Goal: Find specific page/section: Find specific page/section

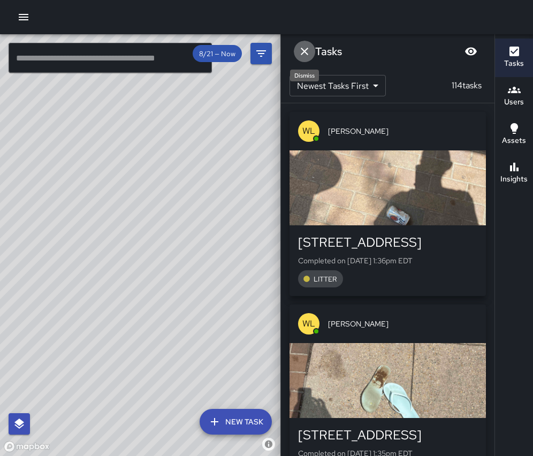
click at [304, 52] on icon "Dismiss" at bounding box center [304, 51] width 7 height 7
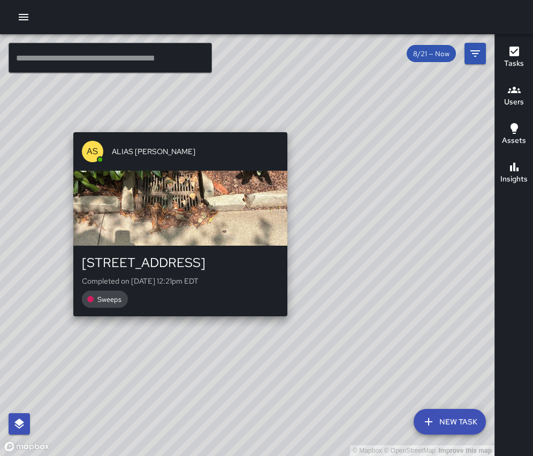
click at [292, 126] on div "© Mapbox © OpenStreetMap Improve this map AS ALIAS [PERSON_NAME] [STREET_ADDRES…" at bounding box center [247, 244] width 494 height 421
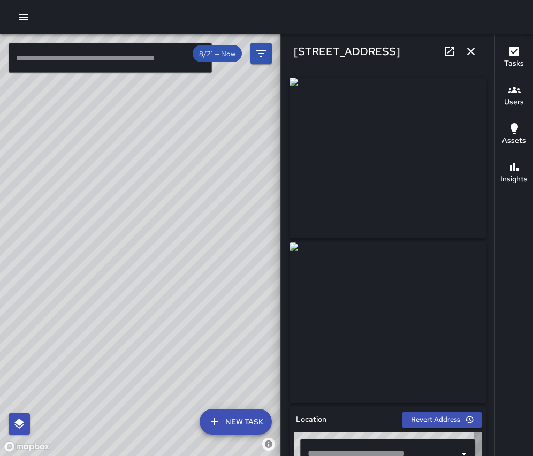
type input "**********"
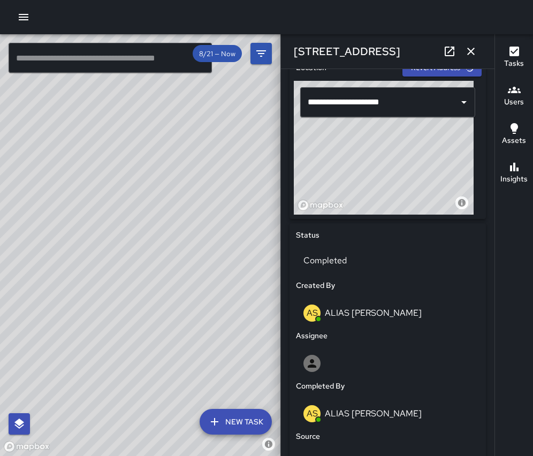
scroll to position [126, 0]
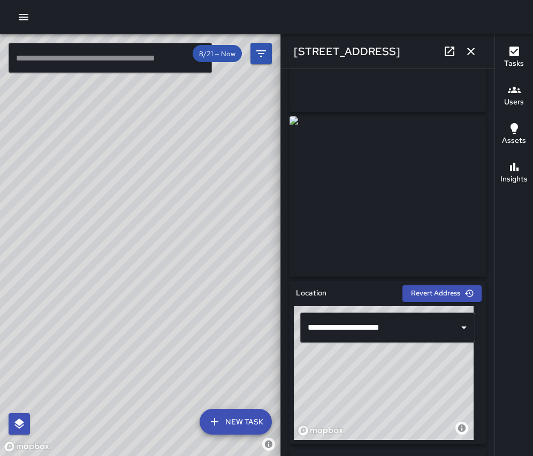
click at [217, 214] on div "© Mapbox © OpenStreetMap Improve this map AS ALIAS [PERSON_NAME] [STREET_ADDRES…" at bounding box center [140, 244] width 280 height 421
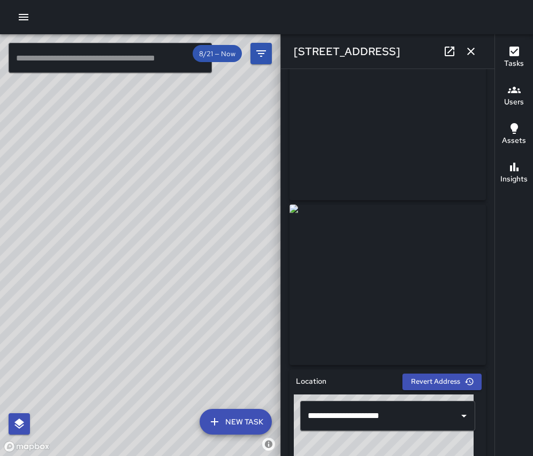
scroll to position [17, 0]
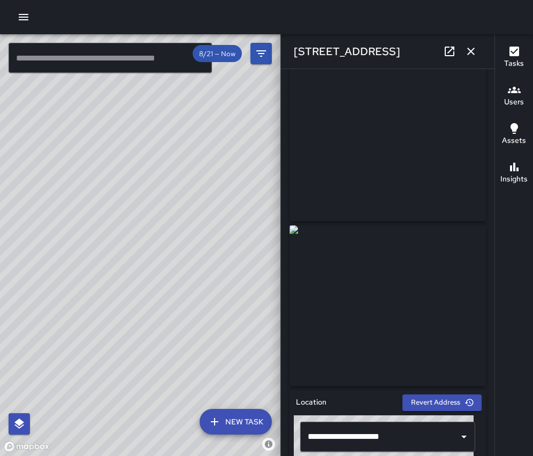
click at [472, 49] on icon "button" at bounding box center [470, 51] width 13 height 13
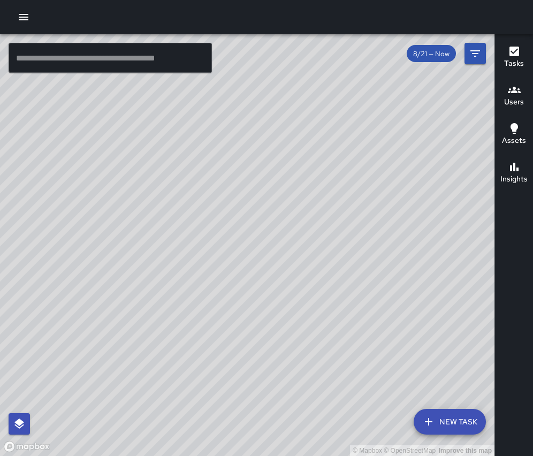
click at [186, 269] on div "© Mapbox © OpenStreetMap Improve this map" at bounding box center [247, 244] width 494 height 421
click at [186, 266] on div "© Mapbox © OpenStreetMap Improve this map" at bounding box center [247, 244] width 494 height 421
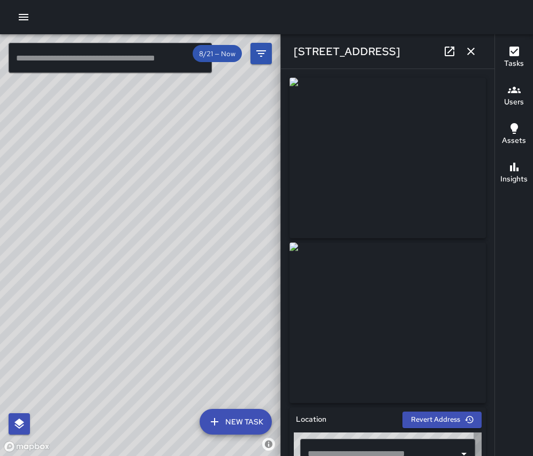
type input "**********"
click at [118, 251] on div "© Mapbox © OpenStreetMap Improve this map AS ALIAS [PERSON_NAME] [STREET_ADDRES…" at bounding box center [140, 244] width 280 height 421
click at [72, 304] on div "© Mapbox © OpenStreetMap Improve this map AS ALIAS [PERSON_NAME] [STREET_ADDRES…" at bounding box center [140, 244] width 280 height 421
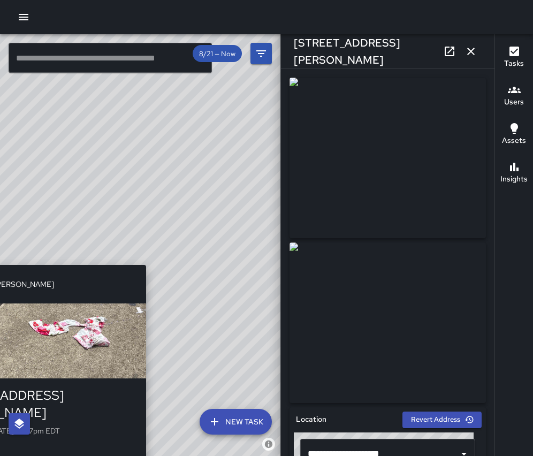
click at [150, 253] on div "© Mapbox © OpenStreetMap Improve this map AS ALIAS [PERSON_NAME] [STREET_ADDRES…" at bounding box center [140, 244] width 280 height 421
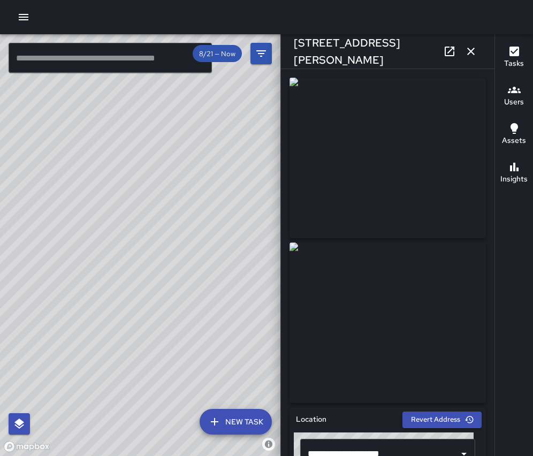
drag, startPoint x: 111, startPoint y: 420, endPoint x: 179, endPoint y: 308, distance: 131.7
click at [179, 308] on div "© Mapbox © OpenStreetMap Improve this map" at bounding box center [140, 244] width 280 height 421
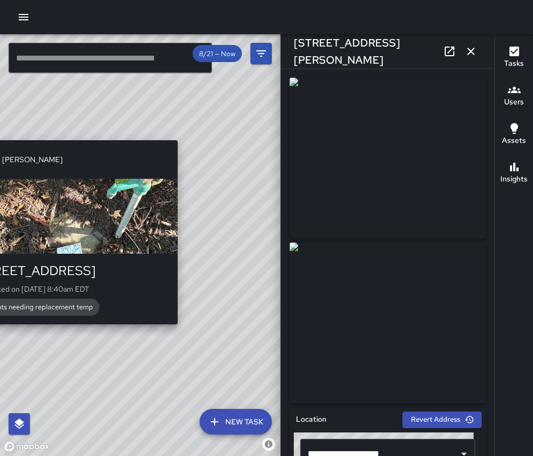
click at [183, 330] on div "© Mapbox © OpenStreetMap Improve this map [PERSON_NAME] [STREET_ADDRESS] Comple…" at bounding box center [140, 244] width 280 height 421
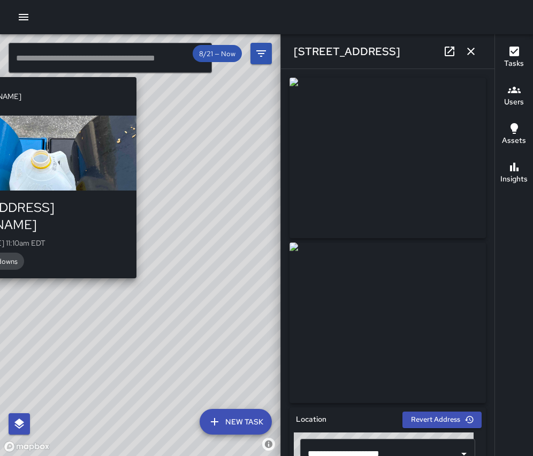
click at [139, 268] on div "© Mapbox © OpenStreetMap Improve this map [PERSON_NAME] [STREET_ADDRESS][PERSON…" at bounding box center [140, 244] width 280 height 421
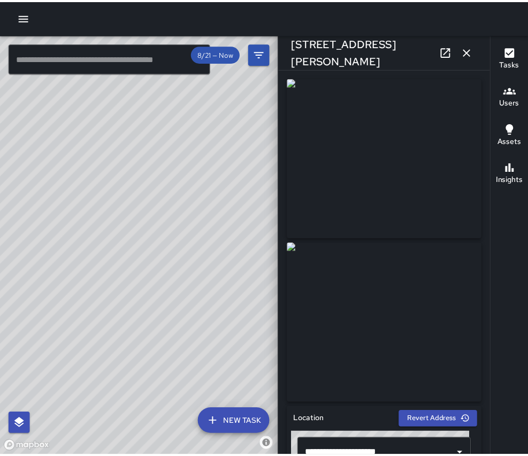
scroll to position [2, 0]
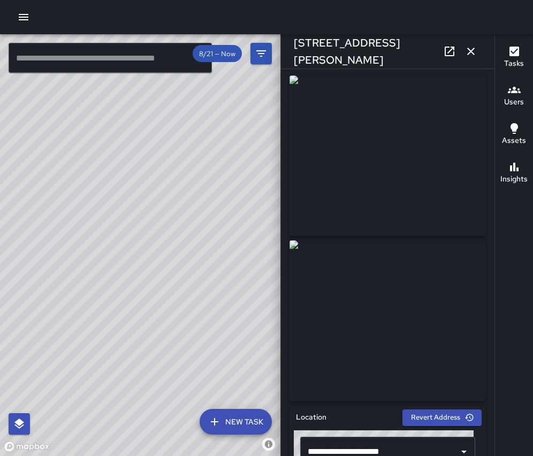
click at [33, 224] on div "© Mapbox © OpenStreetMap Improve this map [PERSON_NAME] [STREET_ADDRESS] Comple…" at bounding box center [140, 244] width 280 height 421
click at [98, 238] on div "© Mapbox © OpenStreetMap Improve this map" at bounding box center [140, 244] width 280 height 421
click at [109, 244] on div "© Mapbox © OpenStreetMap Improve this map [PERSON_NAME] [STREET_ADDRESS] Comple…" at bounding box center [140, 244] width 280 height 421
click at [95, 162] on div "© Mapbox © OpenStreetMap Improve this map [PERSON_NAME] [STREET_ADDRESS][PERSON…" at bounding box center [140, 244] width 280 height 421
click at [469, 52] on icon "button" at bounding box center [470, 51] width 13 height 13
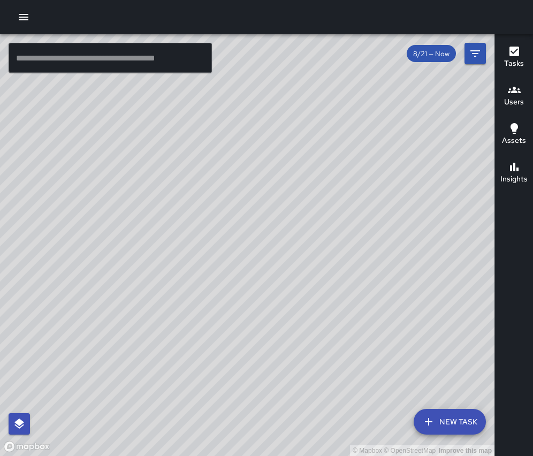
drag, startPoint x: 393, startPoint y: 224, endPoint x: 287, endPoint y: 202, distance: 107.6
click at [294, 208] on div "© Mapbox © OpenStreetMap Improve this map" at bounding box center [247, 244] width 494 height 421
click at [287, 202] on div "© Mapbox © OpenStreetMap Improve this map" at bounding box center [247, 244] width 494 height 421
drag, startPoint x: 380, startPoint y: 144, endPoint x: 366, endPoint y: 135, distance: 16.3
click at [366, 135] on div "© Mapbox © OpenStreetMap Improve this map" at bounding box center [247, 244] width 494 height 421
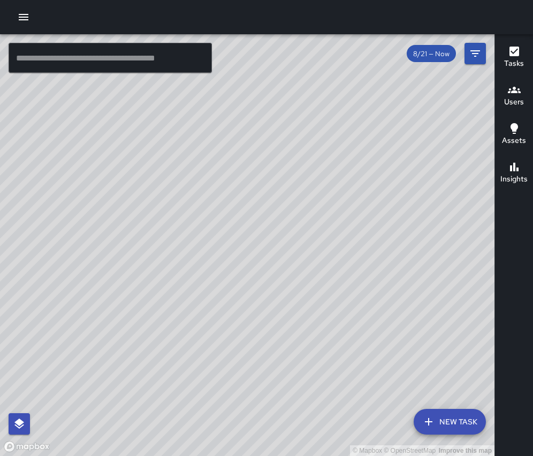
click at [520, 49] on div "Tasks" at bounding box center [514, 57] width 20 height 25
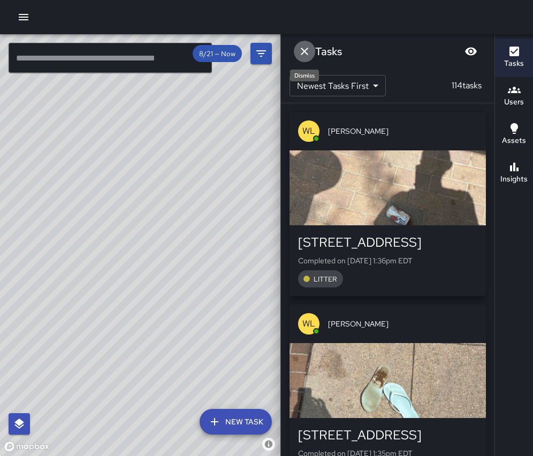
click at [309, 47] on icon "Dismiss" at bounding box center [304, 51] width 13 height 13
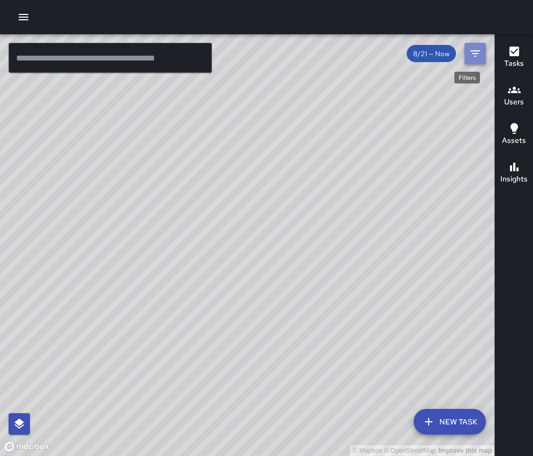
click at [465, 50] on button "Filters" at bounding box center [474, 53] width 21 height 21
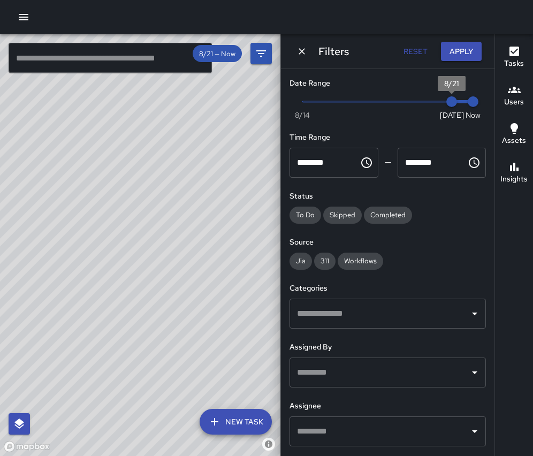
type input "*"
drag, startPoint x: 442, startPoint y: 98, endPoint x: 270, endPoint y: 109, distance: 173.1
click at [270, 109] on div "© Mapbox © OpenStreetMap Improve this map ​ New Task 8/21 — Now Map Layers Task…" at bounding box center [266, 244] width 533 height 421
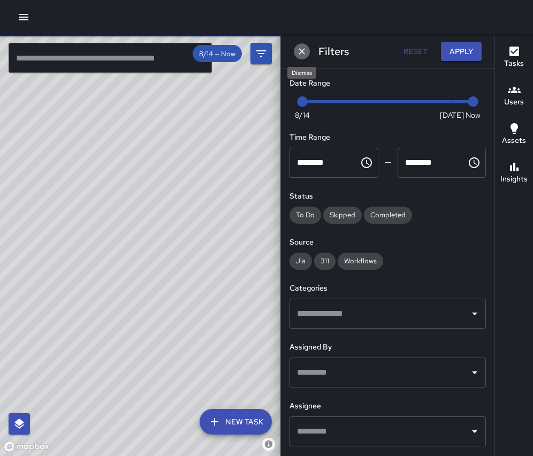
click at [298, 52] on icon "Dismiss" at bounding box center [301, 51] width 11 height 11
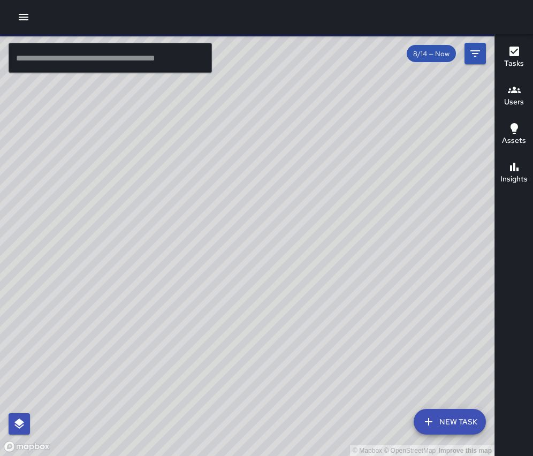
drag, startPoint x: 316, startPoint y: 159, endPoint x: 343, endPoint y: 137, distance: 35.1
click at [343, 137] on div "© Mapbox © OpenStreetMap Improve this map" at bounding box center [247, 244] width 494 height 421
drag, startPoint x: 312, startPoint y: 158, endPoint x: 307, endPoint y: 139, distance: 19.3
click at [307, 139] on div "© Mapbox © OpenStreetMap Improve this map" at bounding box center [247, 244] width 494 height 421
drag, startPoint x: 278, startPoint y: 222, endPoint x: 277, endPoint y: 272, distance: 49.8
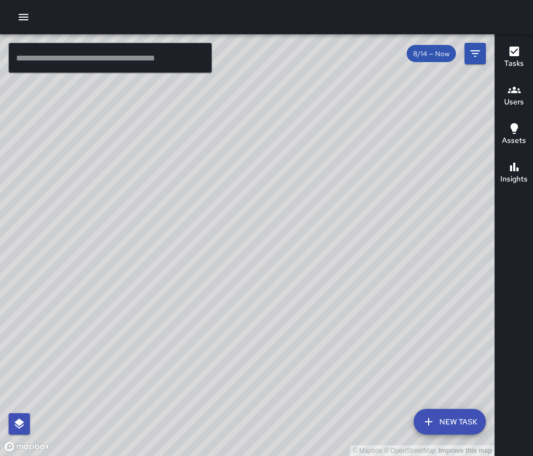
click at [277, 272] on div "© Mapbox © OpenStreetMap Improve this map" at bounding box center [247, 244] width 494 height 421
drag, startPoint x: 310, startPoint y: 136, endPoint x: 249, endPoint y: 175, distance: 72.7
click at [249, 175] on div "© Mapbox © OpenStreetMap Improve this map" at bounding box center [247, 244] width 494 height 421
drag, startPoint x: 451, startPoint y: 110, endPoint x: 444, endPoint y: 108, distance: 6.8
click at [444, 108] on div "© Mapbox © OpenStreetMap Improve this map" at bounding box center [247, 244] width 494 height 421
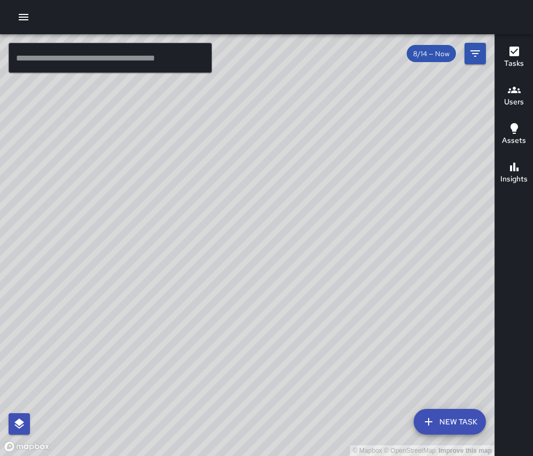
drag, startPoint x: 460, startPoint y: 96, endPoint x: 377, endPoint y: 95, distance: 83.4
click at [377, 95] on div "© Mapbox © OpenStreetMap Improve this map" at bounding box center [247, 244] width 494 height 421
drag, startPoint x: 231, startPoint y: 153, endPoint x: 494, endPoint y: 114, distance: 266.1
click at [494, 114] on div "© Mapbox © OpenStreetMap Improve this map ​ New Task 8/14 — Now Map Layers Task…" at bounding box center [266, 244] width 533 height 421
drag, startPoint x: 56, startPoint y: 211, endPoint x: 268, endPoint y: 142, distance: 223.6
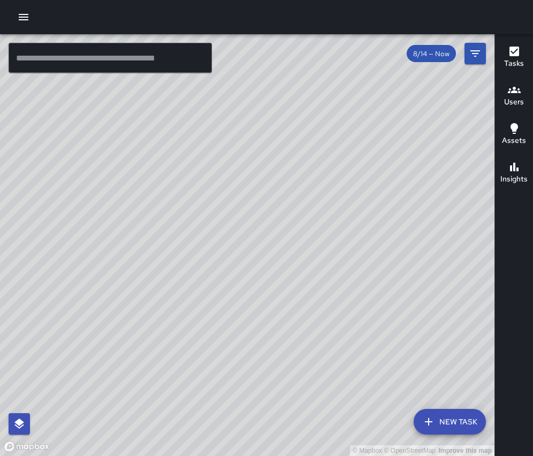
click at [268, 142] on div "© Mapbox © OpenStreetMap Improve this map" at bounding box center [247, 244] width 494 height 421
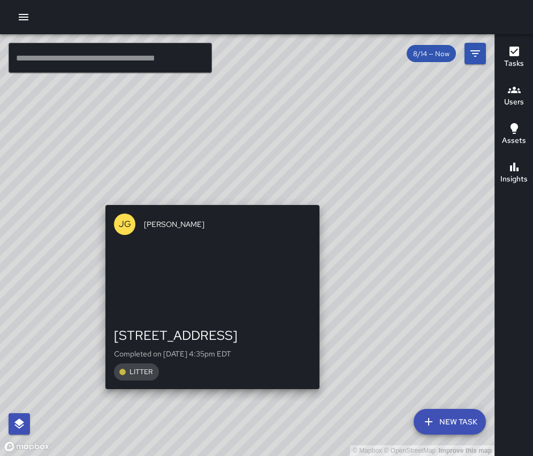
drag, startPoint x: 196, startPoint y: 212, endPoint x: 216, endPoint y: 186, distance: 32.5
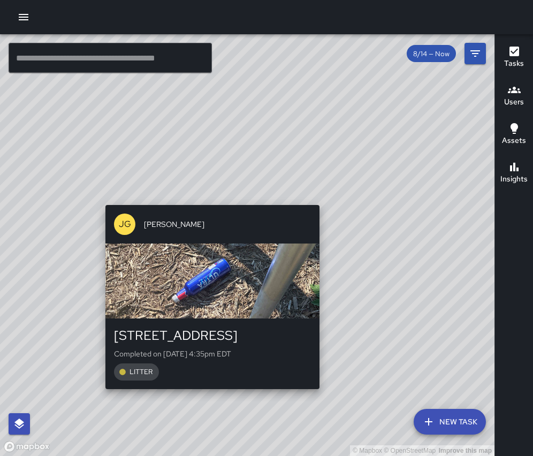
click at [216, 186] on div "© Mapbox © OpenStreetMap Improve this map [PERSON_NAME] [STREET_ADDRESS] Comple…" at bounding box center [247, 244] width 494 height 421
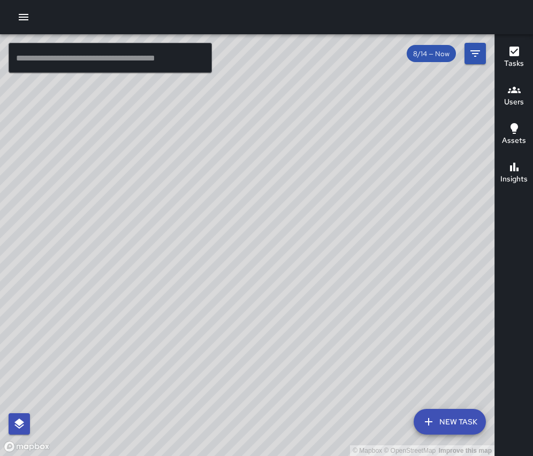
drag, startPoint x: 213, startPoint y: 233, endPoint x: 150, endPoint y: 151, distance: 103.3
click at [150, 151] on div "© Mapbox © OpenStreetMap Improve this map" at bounding box center [247, 244] width 494 height 421
drag, startPoint x: 328, startPoint y: 265, endPoint x: 318, endPoint y: 227, distance: 38.8
click at [318, 227] on div "© Mapbox © OpenStreetMap Improve this map" at bounding box center [247, 244] width 494 height 421
drag, startPoint x: 313, startPoint y: 178, endPoint x: 326, endPoint y: 228, distance: 51.8
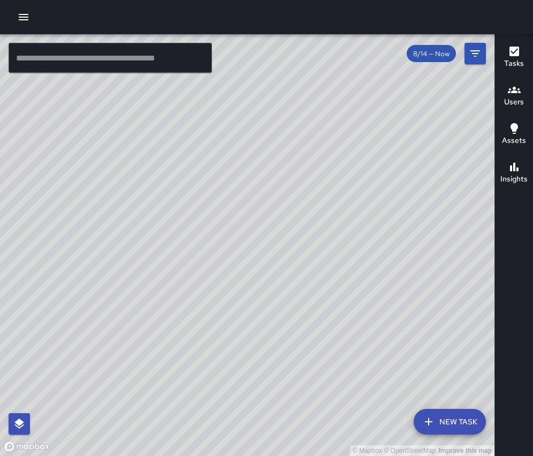
click at [326, 228] on div "© Mapbox © OpenStreetMap Improve this map" at bounding box center [247, 244] width 494 height 421
drag, startPoint x: 316, startPoint y: 184, endPoint x: 264, endPoint y: 231, distance: 69.7
click at [264, 231] on div "© Mapbox © OpenStreetMap Improve this map" at bounding box center [247, 244] width 494 height 421
